Goal: Task Accomplishment & Management: Complete application form

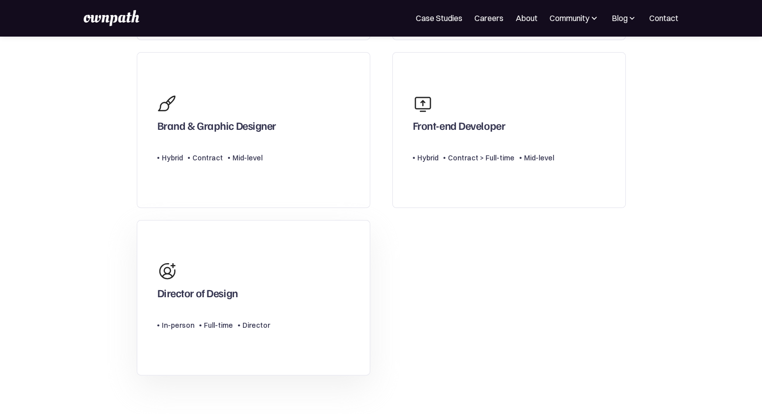
scroll to position [300, 0]
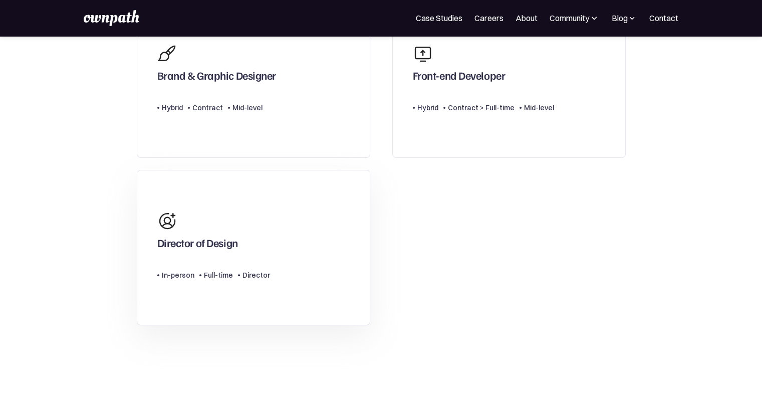
click at [233, 250] on div "Director of Design" at bounding box center [197, 245] width 81 height 18
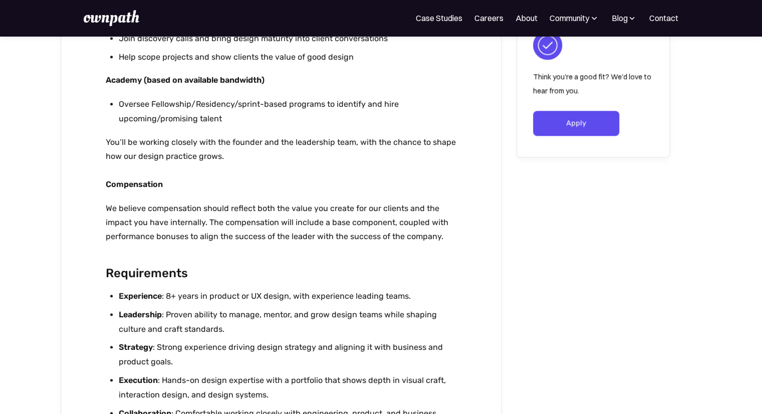
scroll to position [1002, 0]
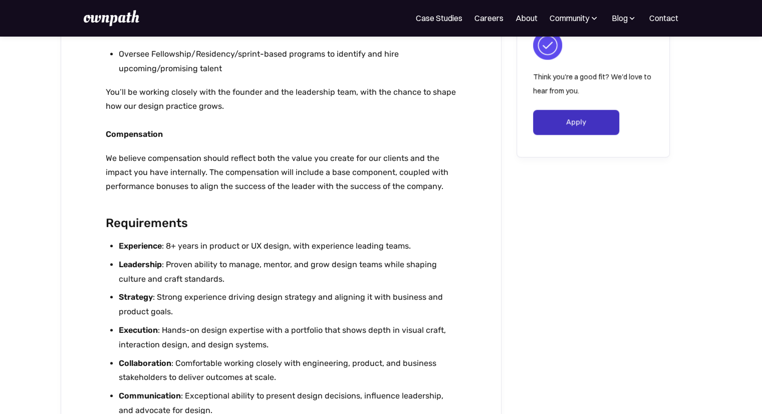
click at [573, 125] on link "Apply" at bounding box center [576, 122] width 87 height 25
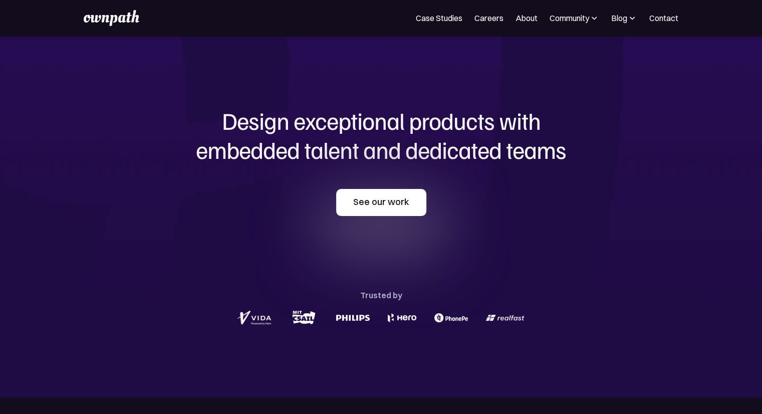
click at [386, 205] on link "See our work" at bounding box center [381, 202] width 90 height 27
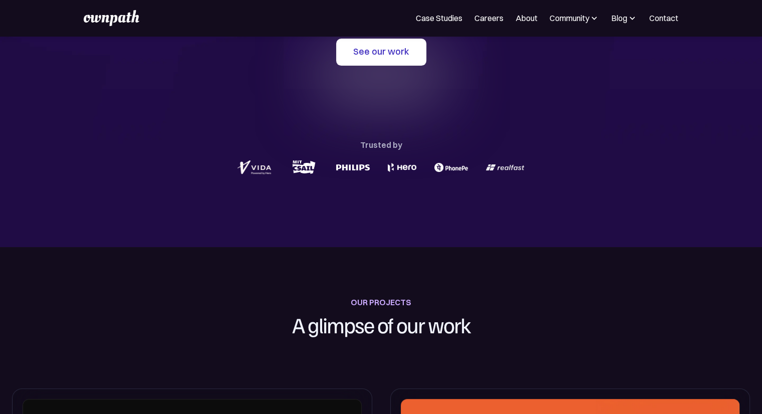
scroll to position [17, 0]
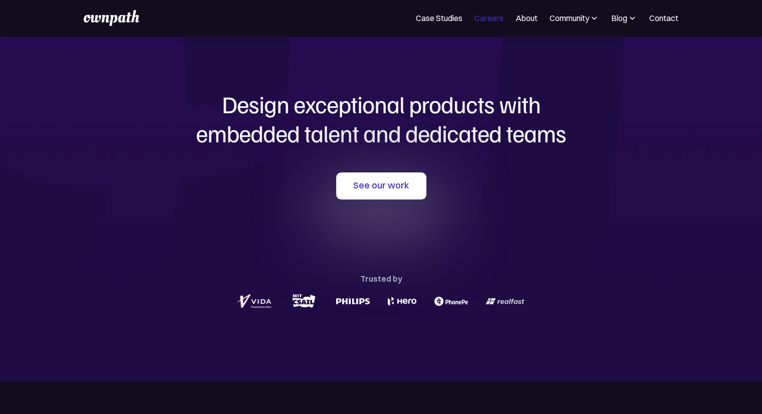
click at [489, 19] on link "Careers" at bounding box center [488, 18] width 29 height 12
